Goal: Information Seeking & Learning: Learn about a topic

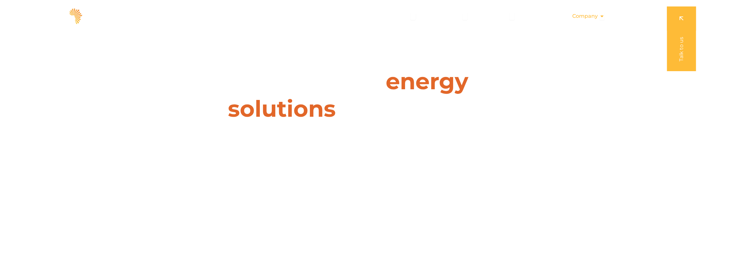
click at [584, 19] on span "Company" at bounding box center [585, 16] width 26 height 8
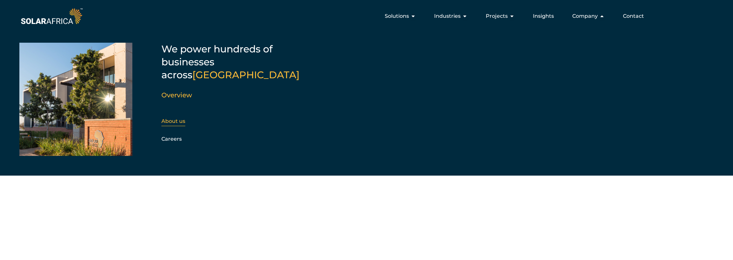
click at [178, 118] on link "About us" at bounding box center [173, 121] width 24 height 6
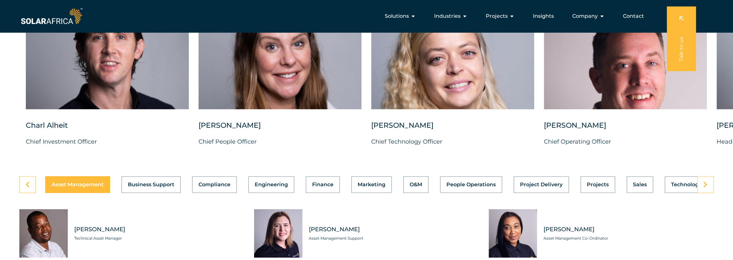
scroll to position [1582, 0]
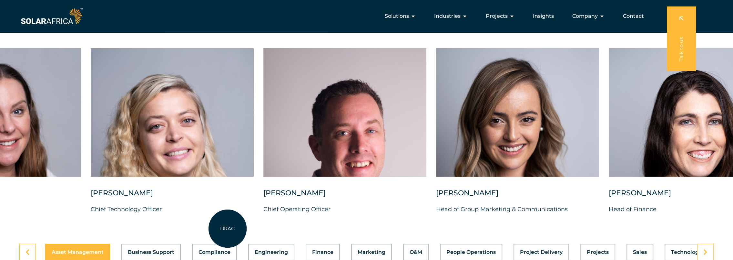
drag, startPoint x: 508, startPoint y: 224, endPoint x: 228, endPoint y: 228, distance: 280.6
click at [228, 224] on div "[PERSON_NAME] Chief Technology Officer" at bounding box center [172, 206] width 163 height 36
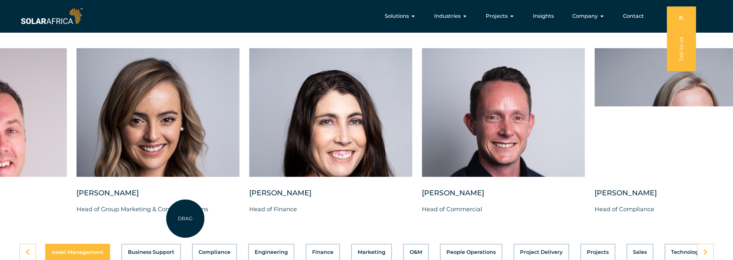
drag, startPoint x: 480, startPoint y: 228, endPoint x: 185, endPoint y: 218, distance: 294.9
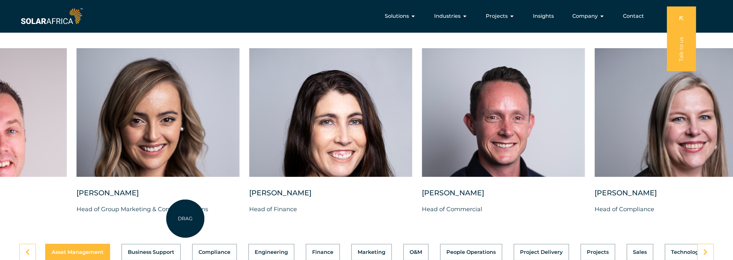
click at [185, 218] on div "[PERSON_NAME] Head of Group Marketing & Communications" at bounding box center [158, 206] width 163 height 36
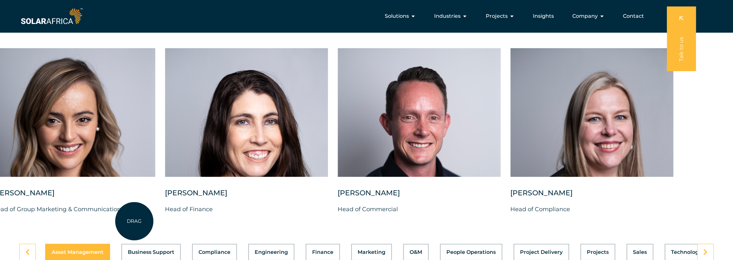
drag, startPoint x: 302, startPoint y: 225, endPoint x: 134, endPoint y: 221, distance: 167.6
